Goal: Task Accomplishment & Management: Manage account settings

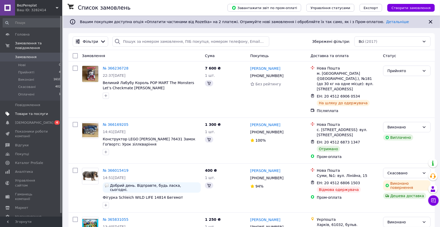
click at [31, 112] on span "Товари та послуги" at bounding box center [31, 114] width 33 height 5
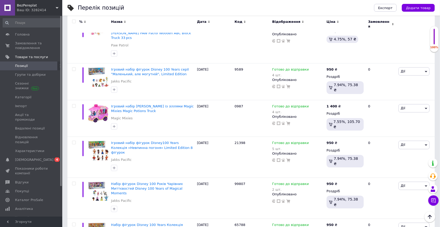
scroll to position [3575, 0]
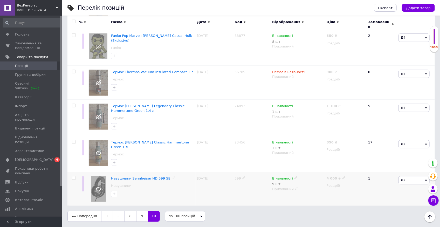
scroll to position [3185, 0]
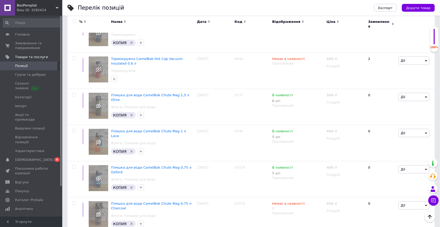
scroll to position [3383, 0]
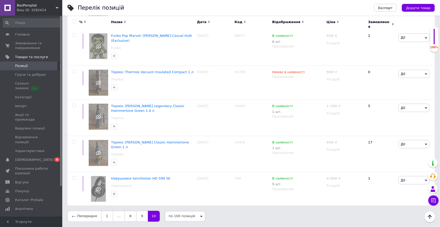
scroll to position [3185, 0]
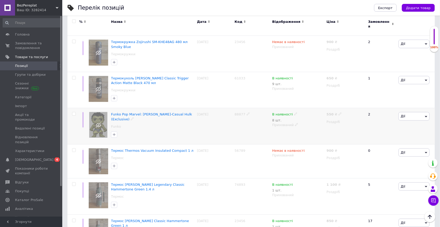
click at [73, 112] on input "checkbox" at bounding box center [73, 113] width 3 height 3
checkbox input "true"
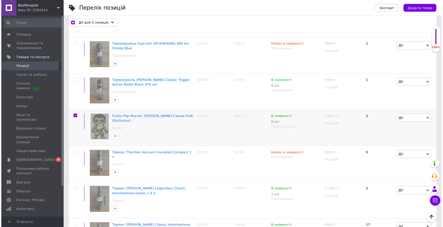
scroll to position [3189, 0]
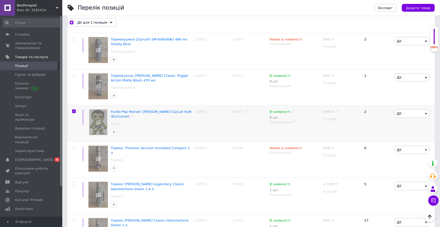
click at [424, 110] on span "Дії" at bounding box center [412, 114] width 35 height 8
click at [386, 193] on li "Видалити" at bounding box center [395, 196] width 69 height 7
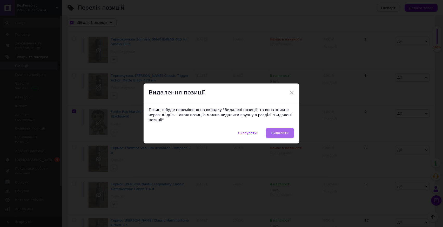
click at [282, 131] on span "Видалити" at bounding box center [279, 133] width 17 height 4
checkbox input "true"
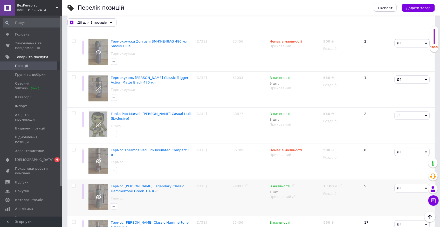
checkbox input "false"
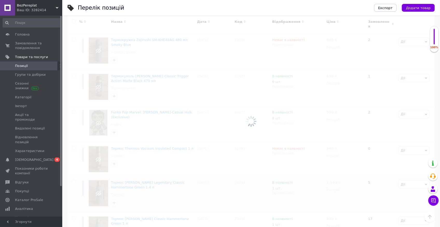
scroll to position [3182, 0]
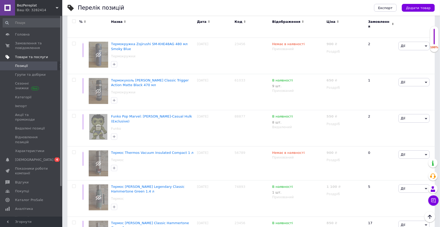
click at [32, 57] on span "Товари та послуги" at bounding box center [31, 57] width 33 height 5
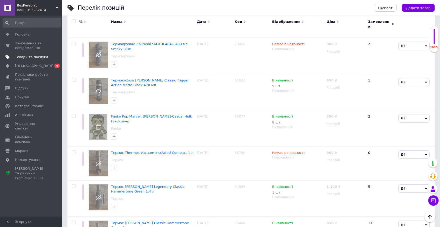
click at [32, 57] on span "Товари та послуги" at bounding box center [31, 57] width 33 height 5
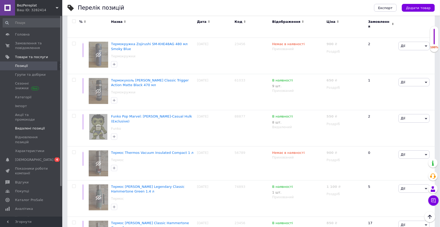
click at [28, 126] on span "Видалені позиції" at bounding box center [30, 128] width 30 height 5
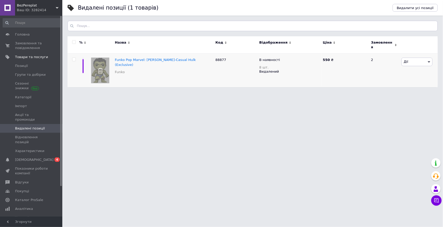
click at [424, 59] on span "Дії" at bounding box center [416, 62] width 31 height 8
click at [412, 76] on li "Видалити" at bounding box center [417, 79] width 31 height 7
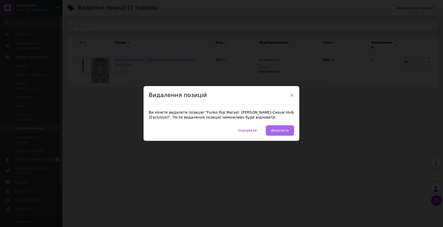
click at [279, 130] on span "Видалити" at bounding box center [279, 131] width 17 height 4
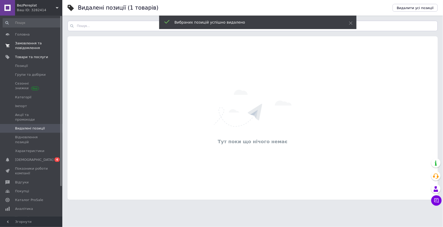
click at [27, 44] on span "Замовлення та повідомлення" at bounding box center [31, 45] width 33 height 9
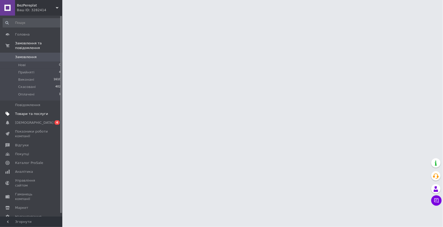
click at [26, 112] on span "Товари та послуги" at bounding box center [31, 114] width 33 height 5
